Goal: Transaction & Acquisition: Purchase product/service

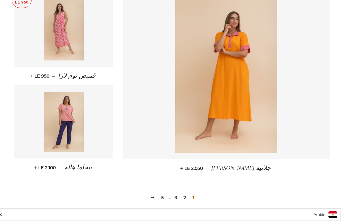
scroll to position [830, 0]
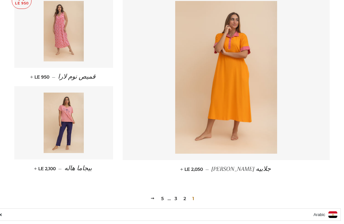
click at [69, 43] on img at bounding box center [64, 31] width 40 height 61
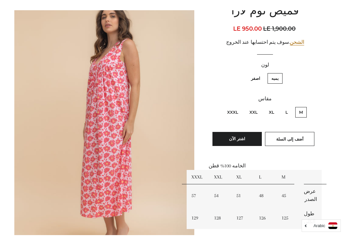
scroll to position [87, 0]
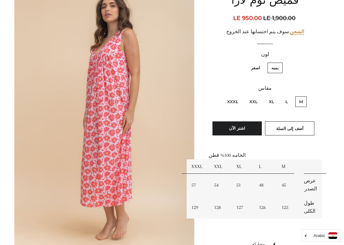
click at [257, 68] on label "اصفر" at bounding box center [255, 67] width 17 height 11
click at [262, 62] on input "اصفر" at bounding box center [262, 62] width 0 height 0
radio input "true"
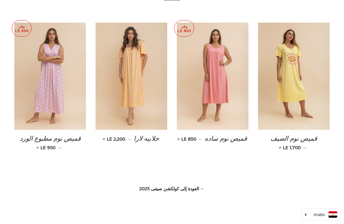
scroll to position [449, 0]
click at [228, 77] on img at bounding box center [213, 77] width 72 height 108
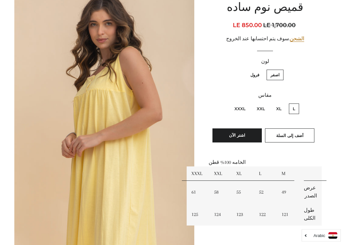
scroll to position [80, 0]
click at [257, 76] on label "فرول" at bounding box center [255, 75] width 17 height 11
click at [261, 69] on input "فرول" at bounding box center [261, 69] width 0 height 0
radio input "true"
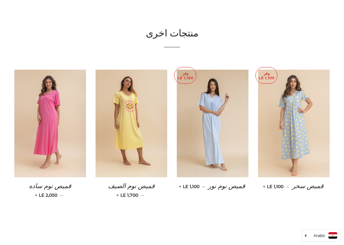
scroll to position [402, 0]
click at [56, 126] on img at bounding box center [50, 124] width 72 height 108
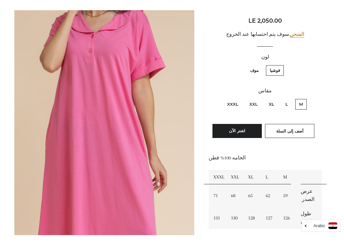
scroll to position [95, 0]
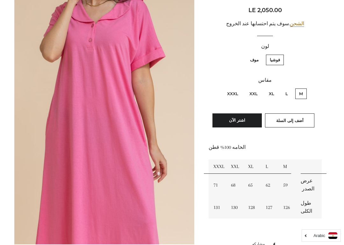
click at [256, 56] on label "موف" at bounding box center [254, 60] width 16 height 11
click at [260, 54] on input "موف" at bounding box center [260, 54] width 0 height 0
radio input "true"
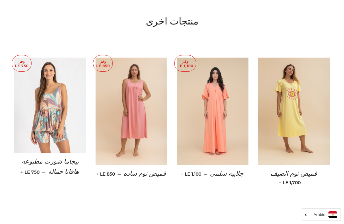
scroll to position [390, 0]
